Goal: Task Accomplishment & Management: Use online tool/utility

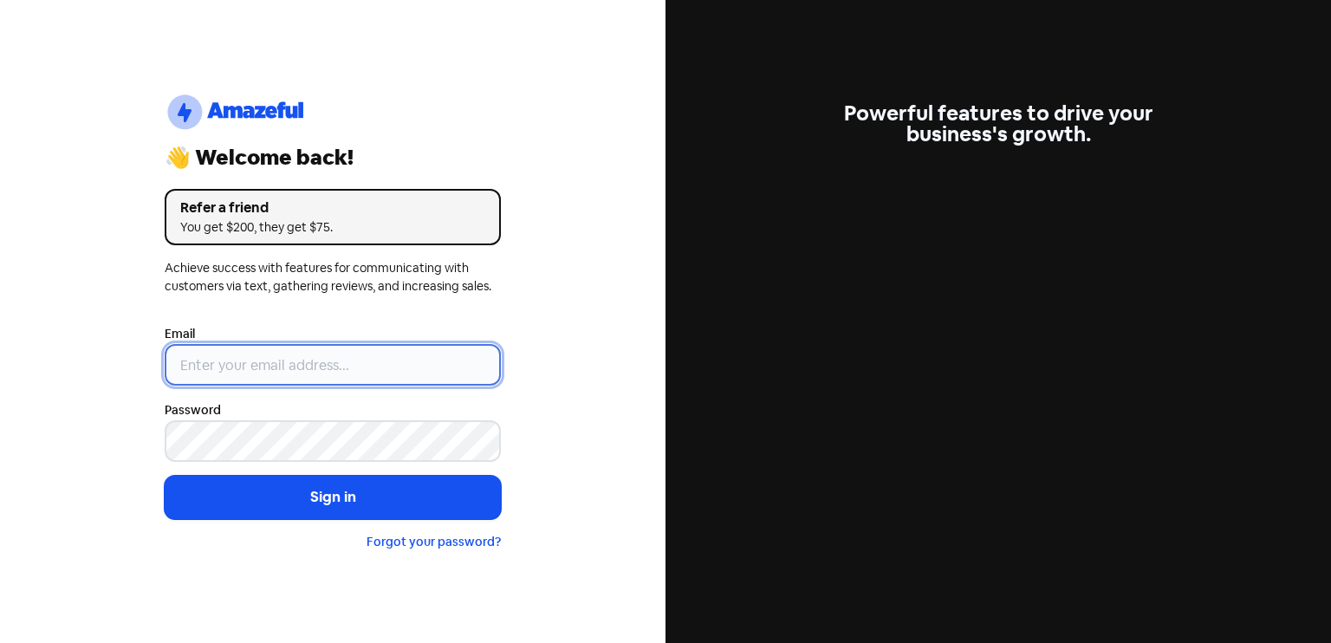
type input "[EMAIL_ADDRESS][DOMAIN_NAME]"
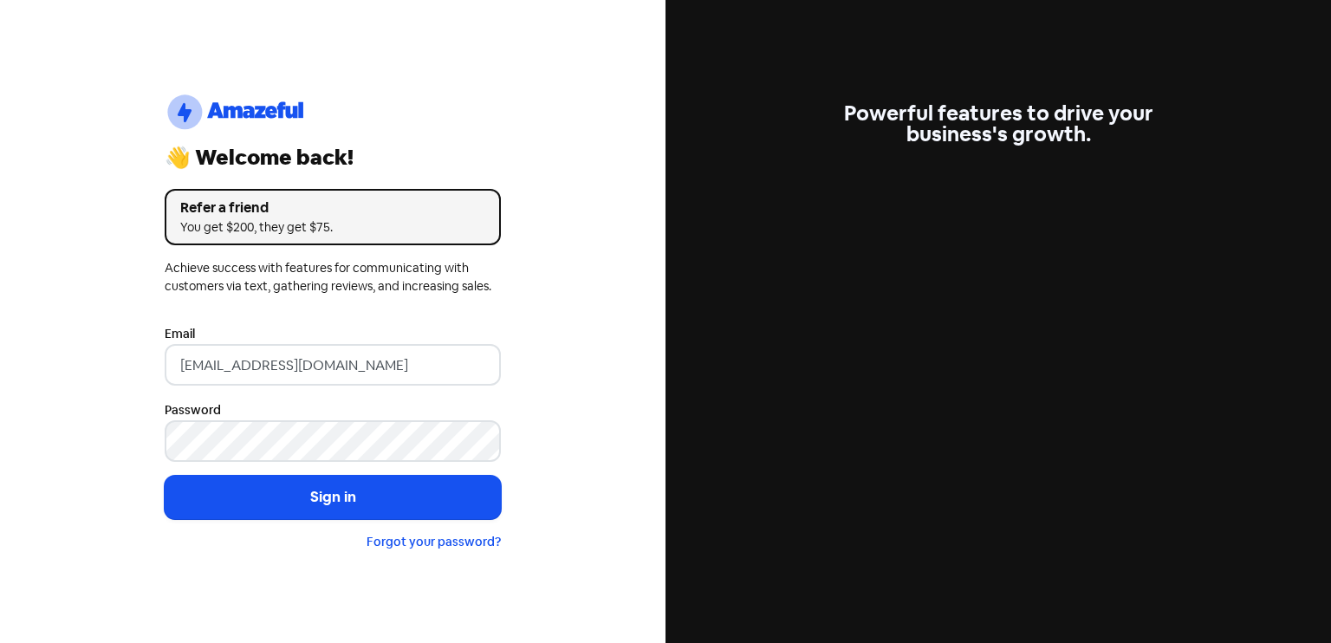
click at [348, 491] on button "Sign in" at bounding box center [333, 497] width 336 height 43
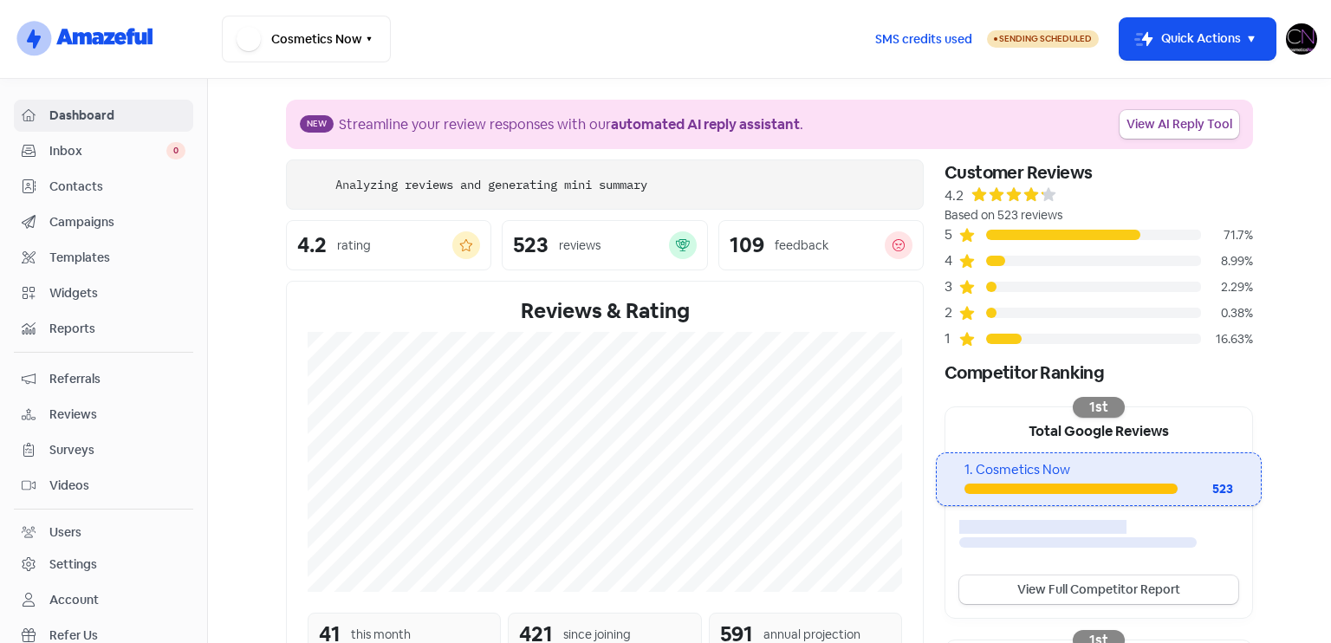
click at [106, 413] on span "Reviews" at bounding box center [117, 415] width 136 height 18
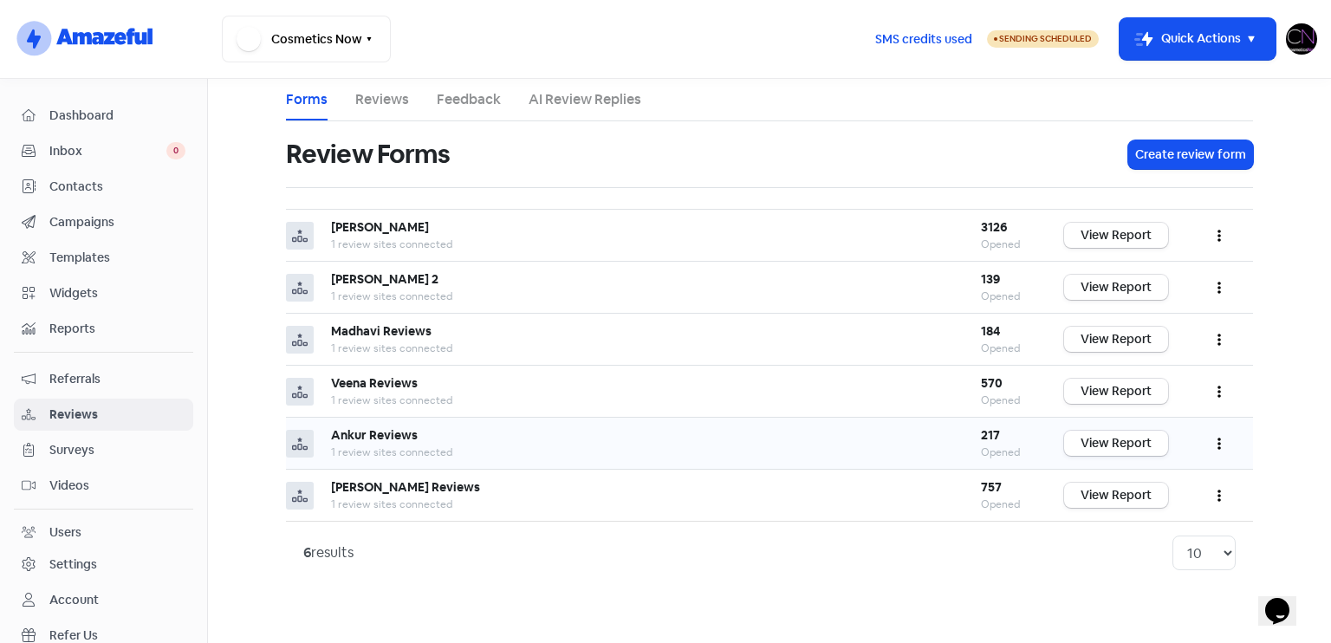
click at [1143, 422] on td "View Report" at bounding box center [1116, 444] width 139 height 52
click at [1137, 452] on link "View Report" at bounding box center [1116, 443] width 104 height 25
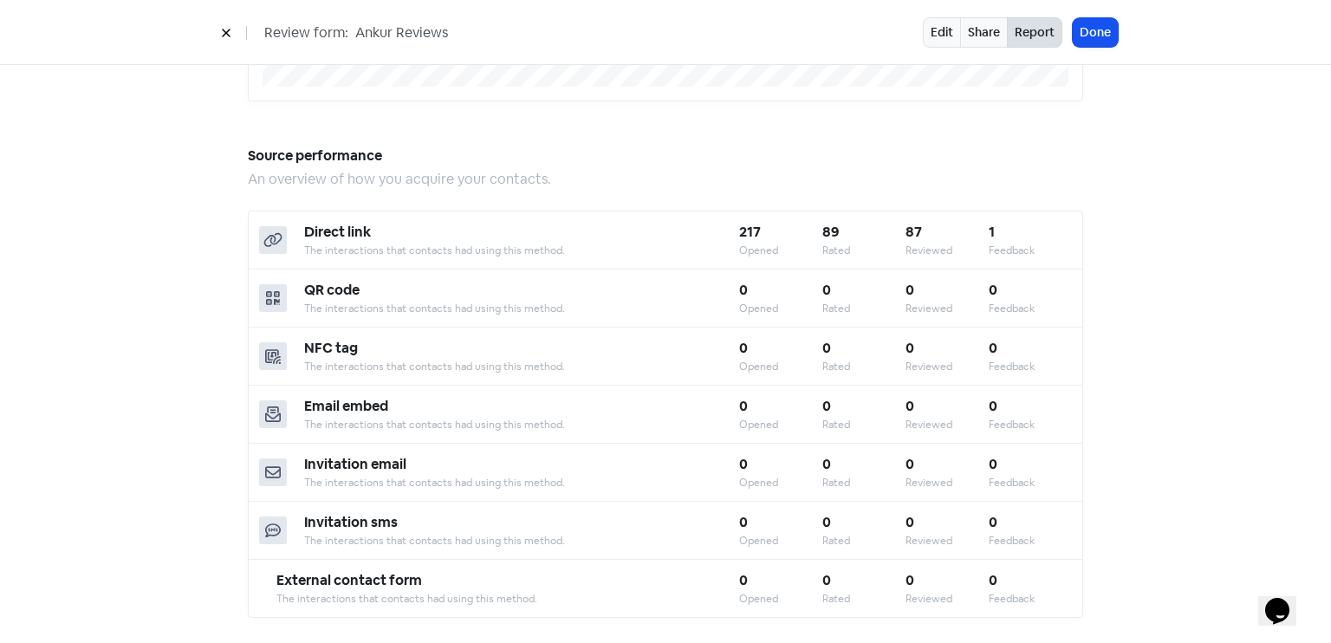
scroll to position [1518, 0]
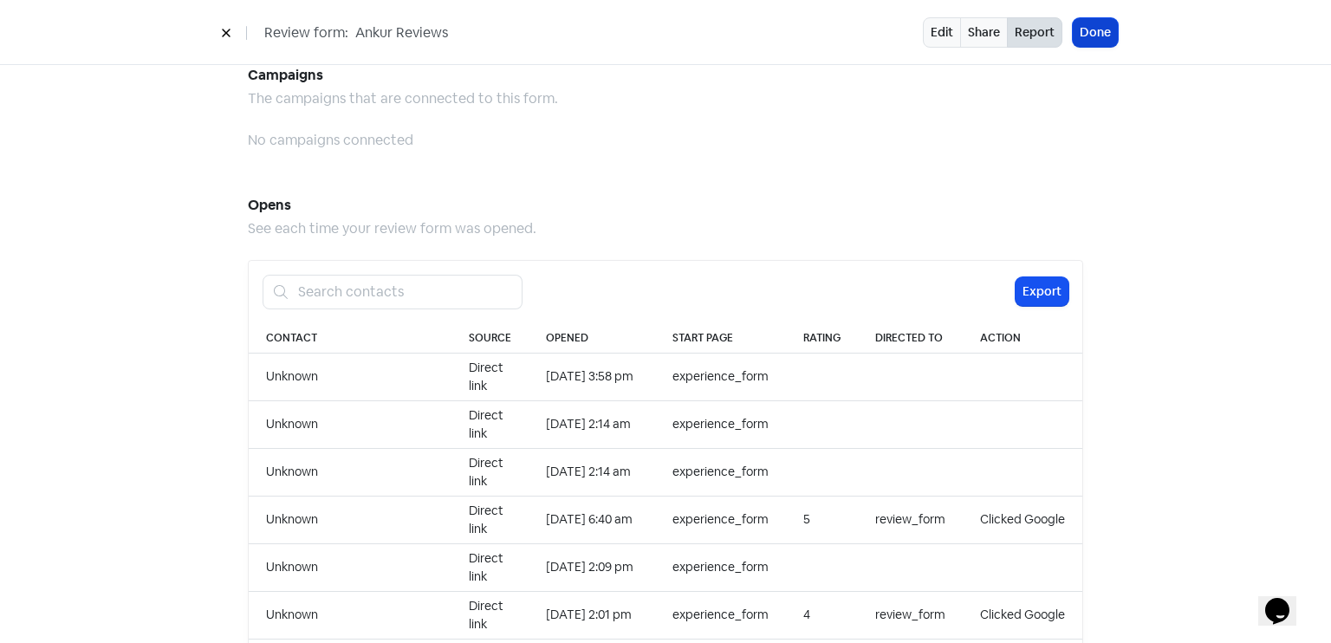
click at [1109, 22] on button "Done" at bounding box center [1095, 32] width 45 height 29
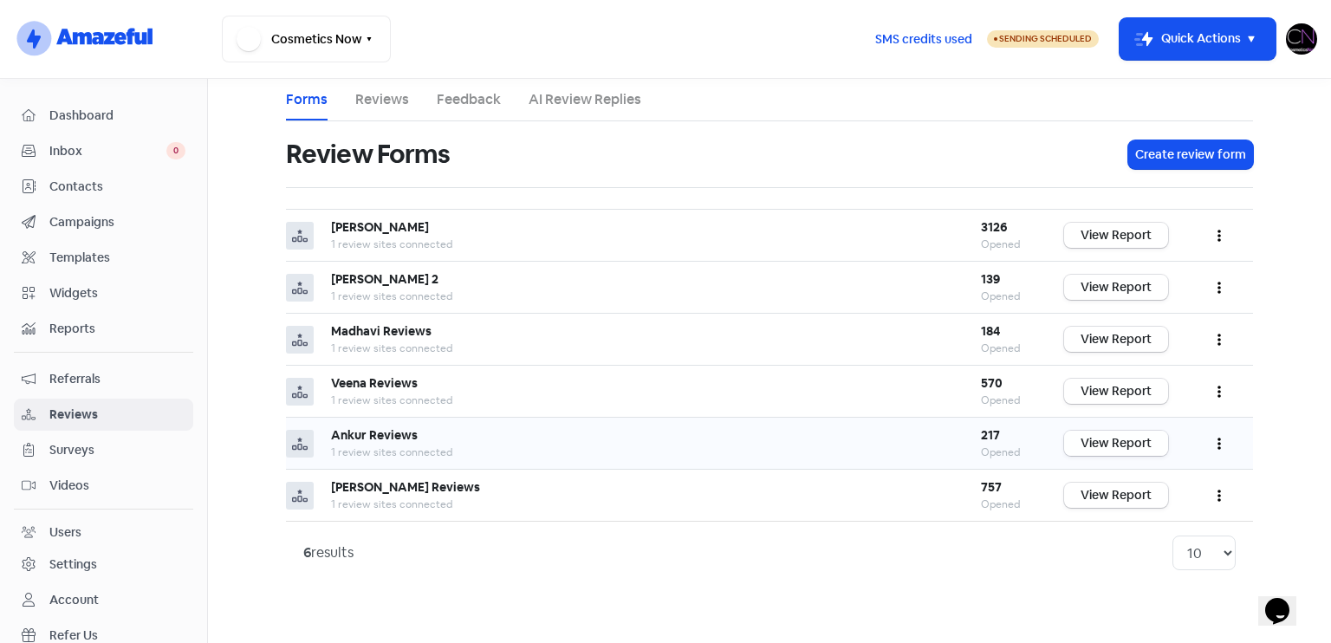
click at [1155, 432] on link "View Report" at bounding box center [1116, 443] width 104 height 25
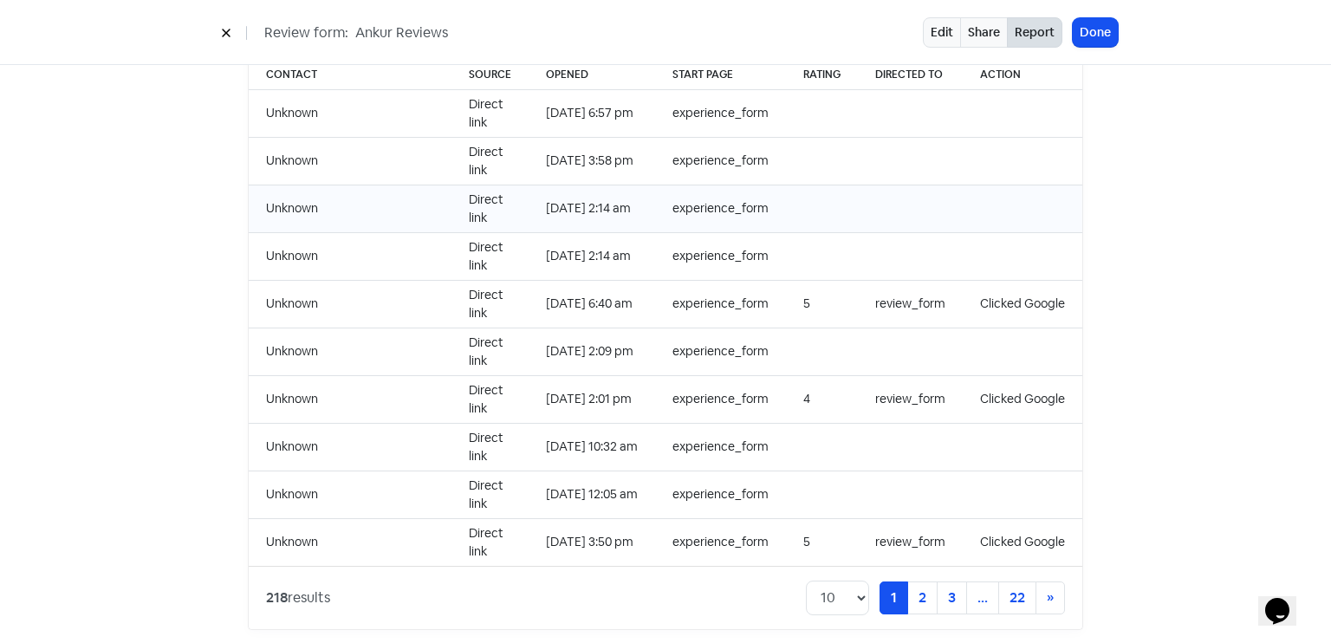
scroll to position [1275, 0]
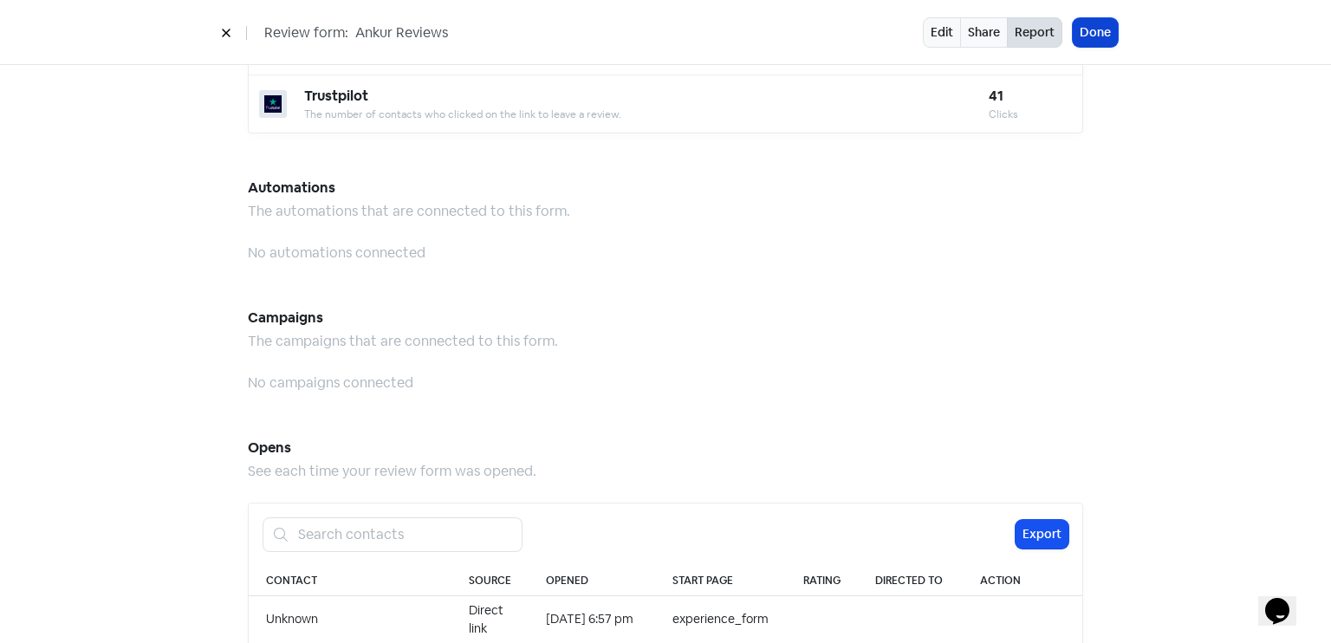
click at [1095, 41] on button "Done" at bounding box center [1095, 32] width 45 height 29
